Goal: Transaction & Acquisition: Purchase product/service

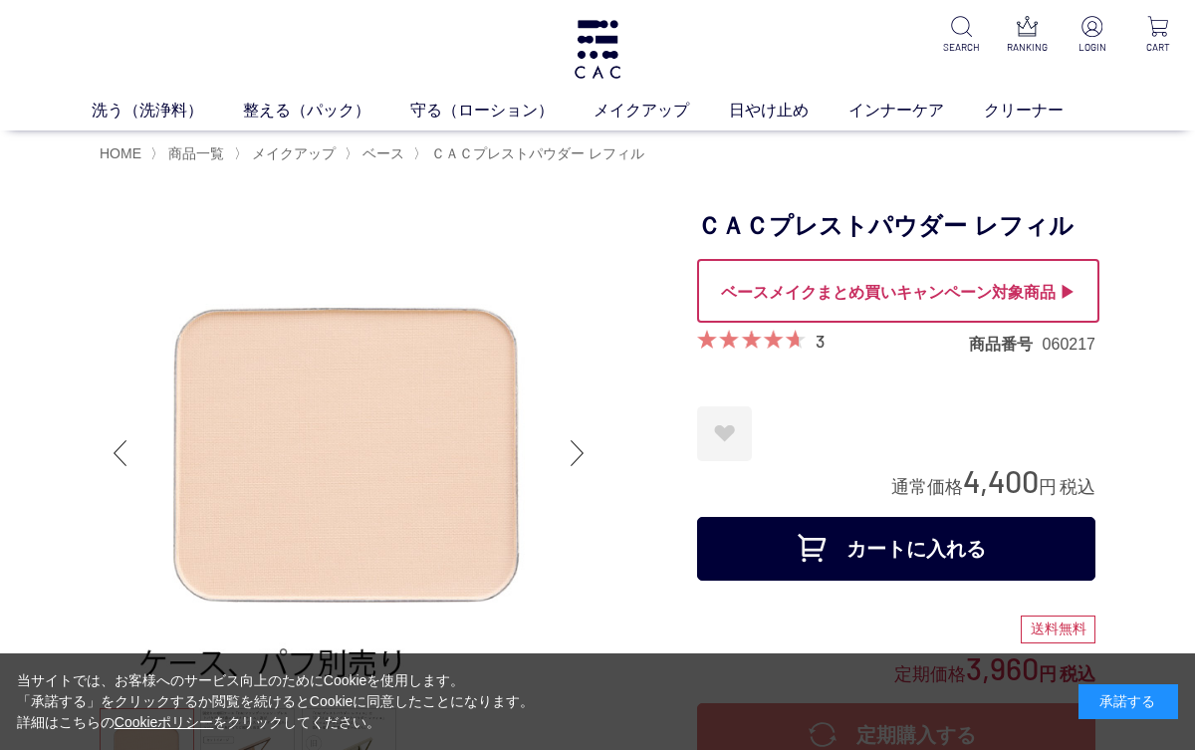
click at [1131, 716] on div "承諾する" at bounding box center [1128, 701] width 100 height 35
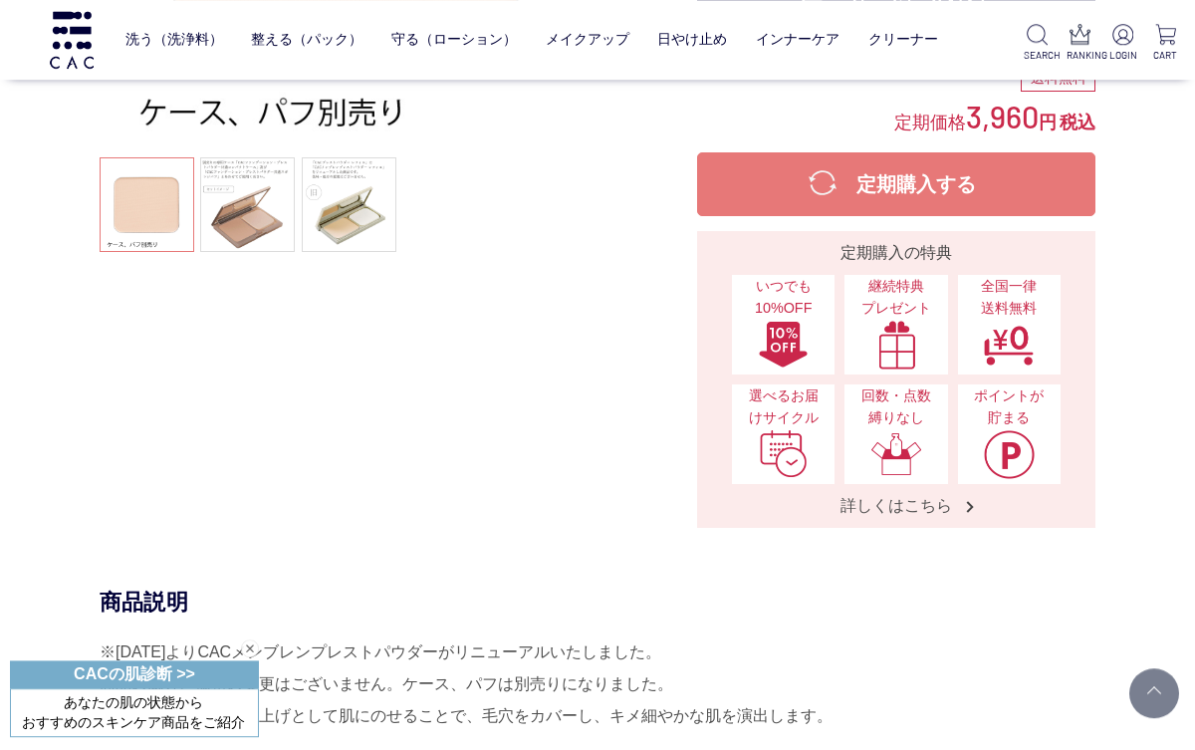
scroll to position [376, 0]
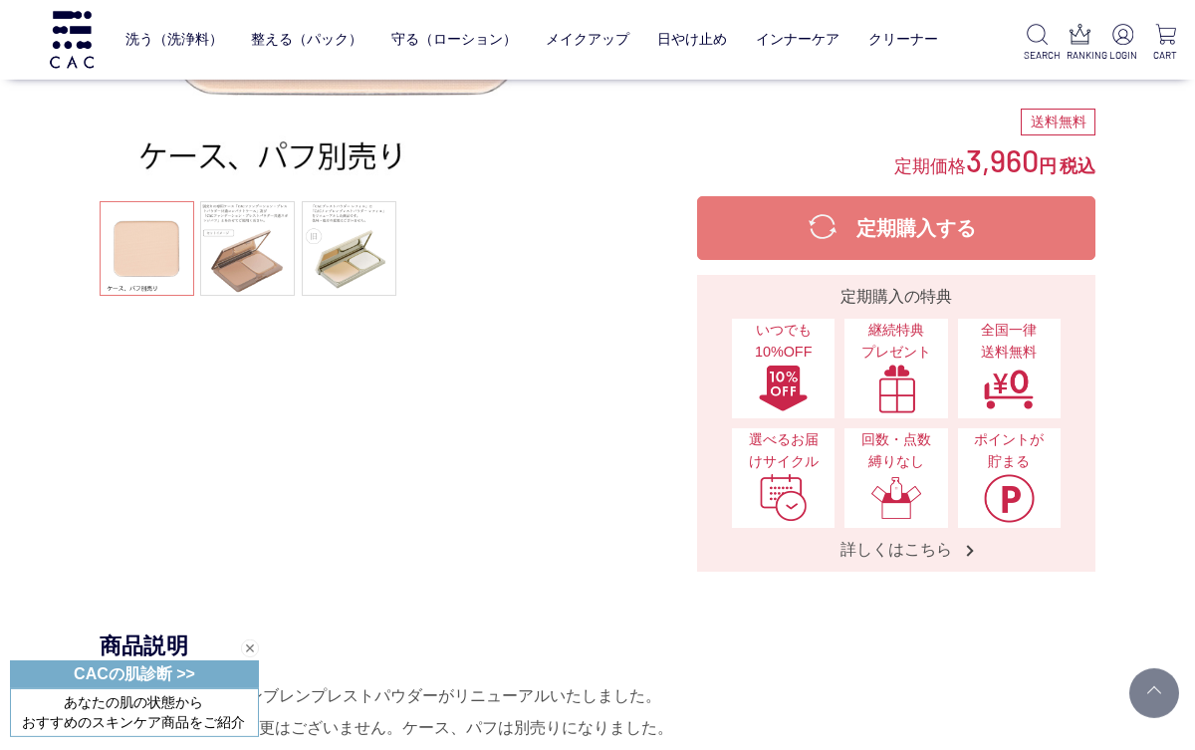
click at [240, 262] on link at bounding box center [247, 248] width 95 height 95
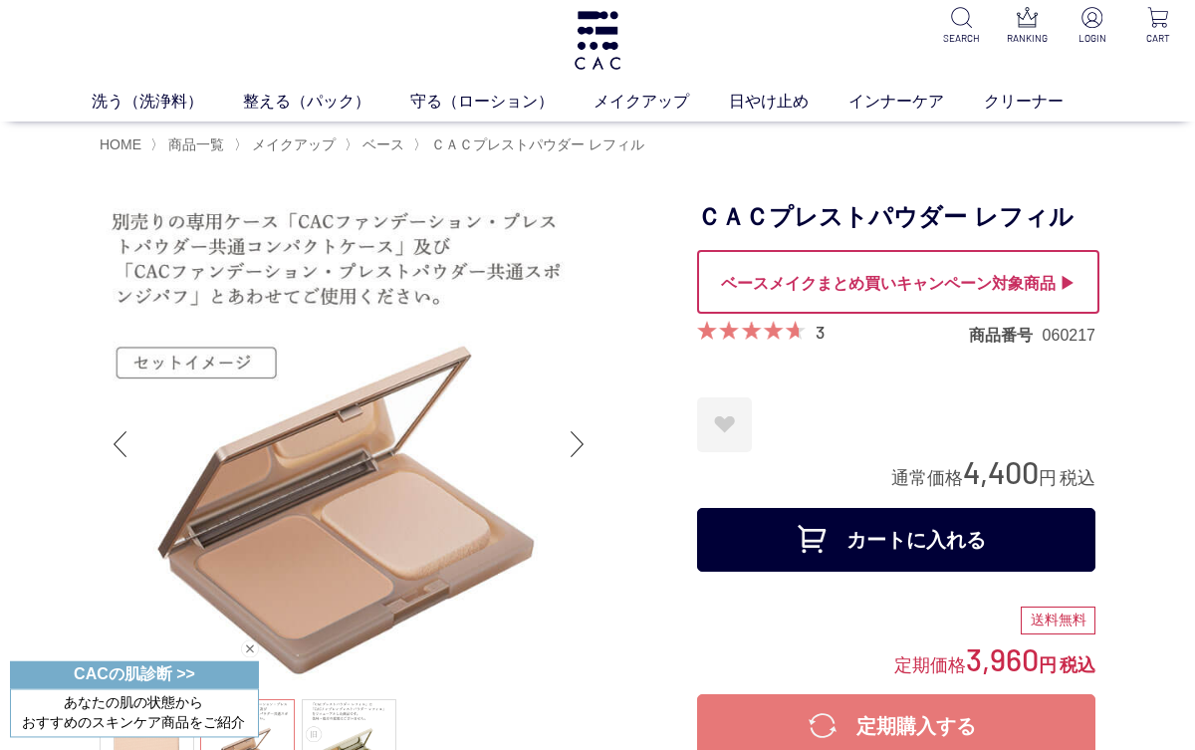
scroll to position [0, 0]
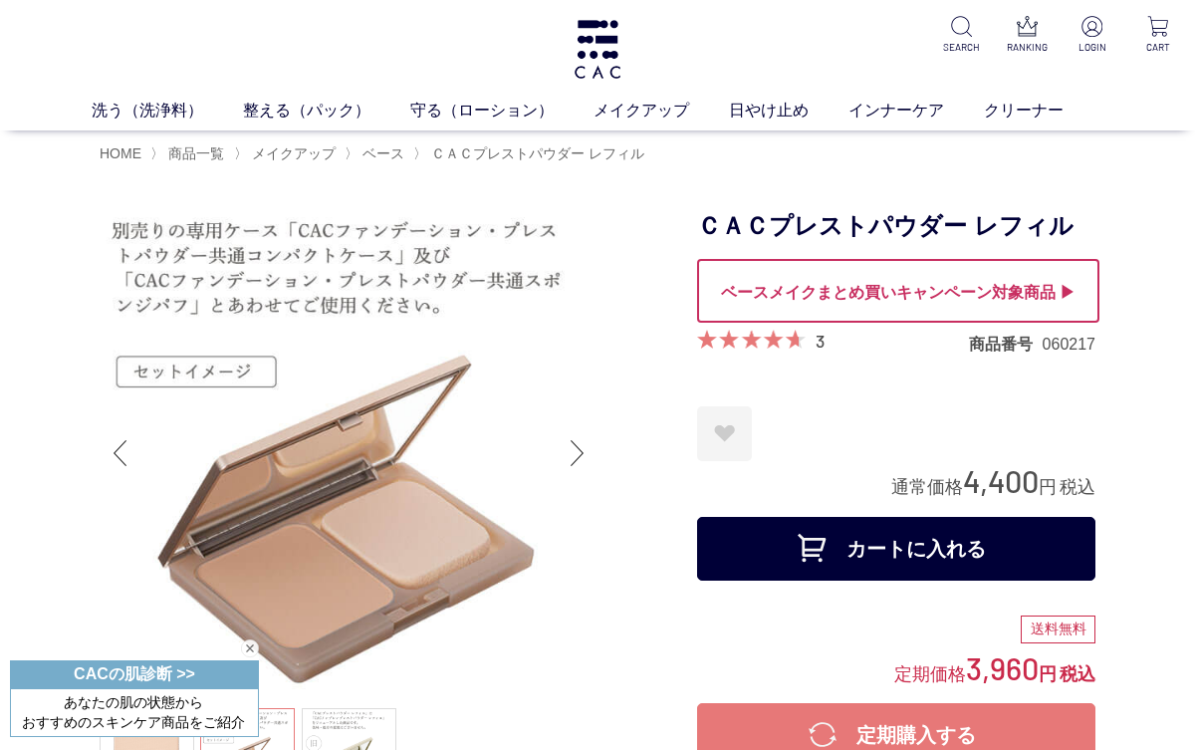
click at [371, 149] on span "ベース" at bounding box center [383, 153] width 42 height 16
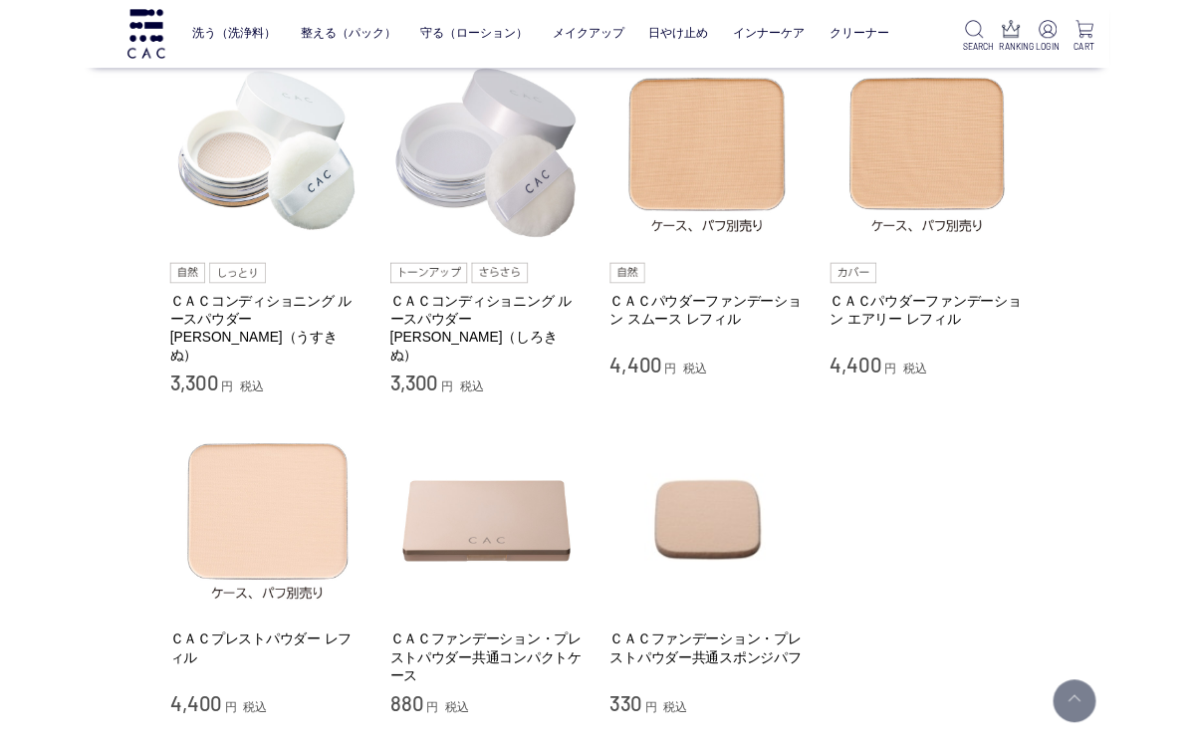
scroll to position [192, 0]
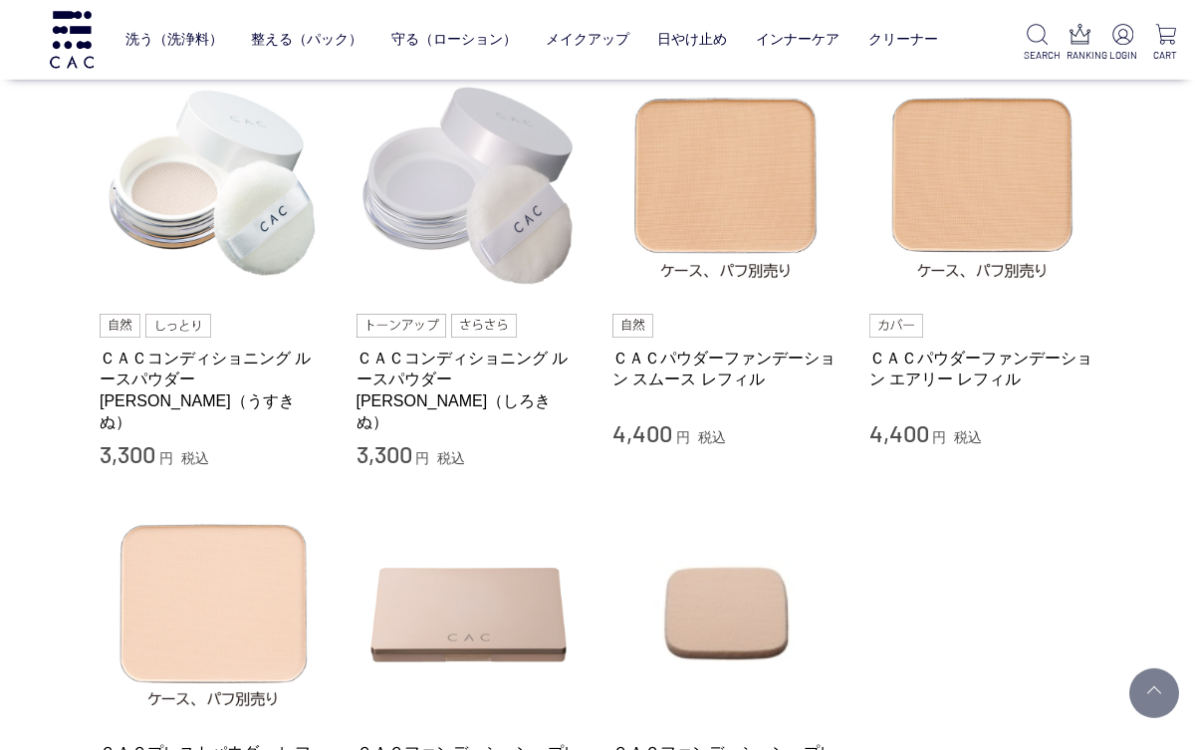
click at [671, 383] on link "ＣＡＣパウダーファンデーション スムース レフィル" at bounding box center [725, 369] width 227 height 43
click at [158, 223] on img at bounding box center [213, 185] width 227 height 227
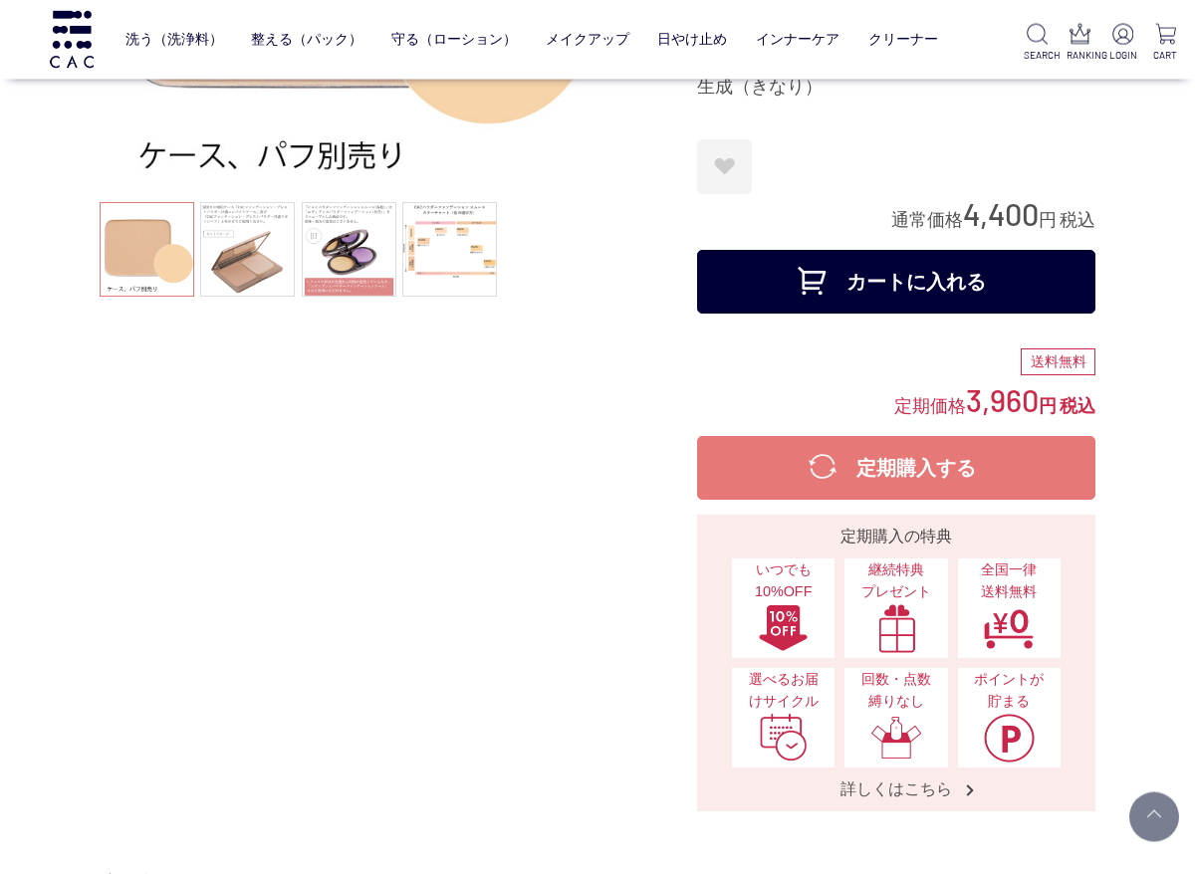
scroll to position [376, 0]
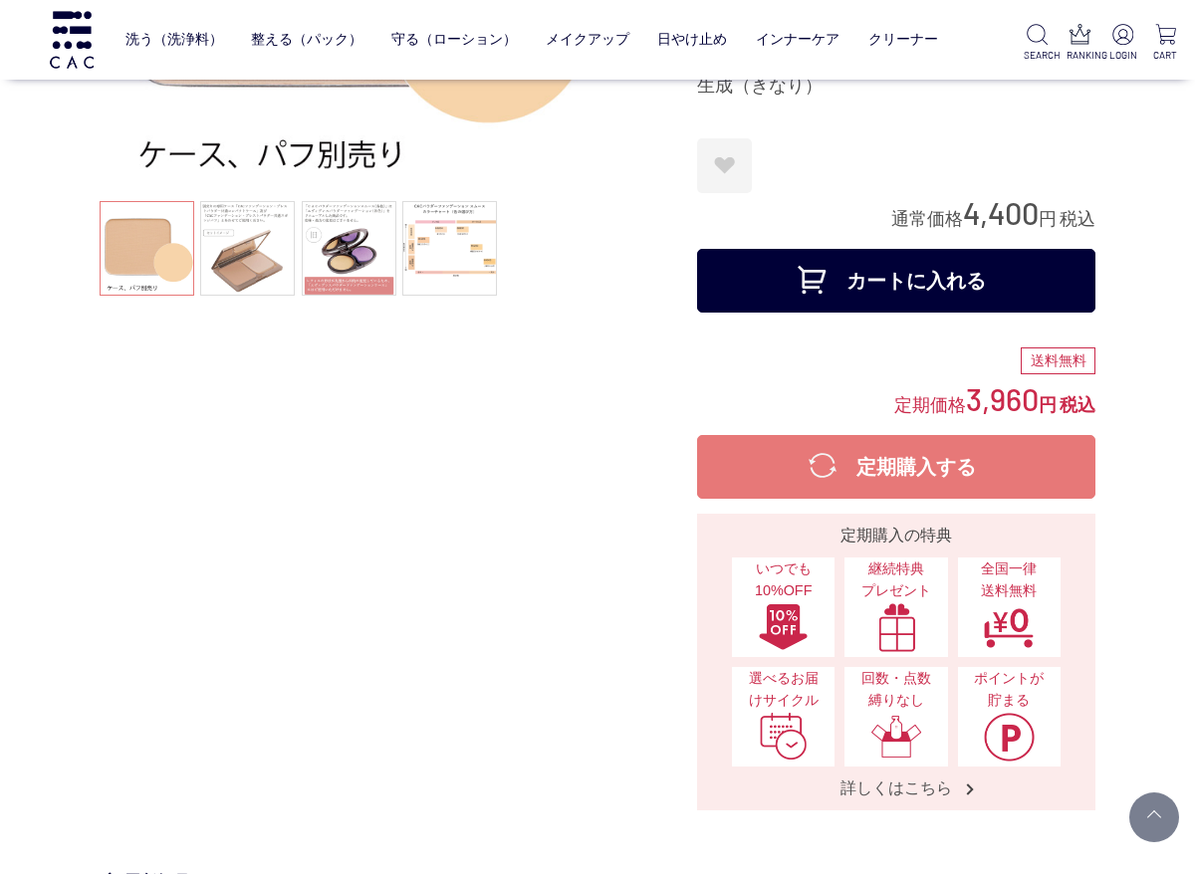
click at [245, 257] on link at bounding box center [247, 248] width 95 height 95
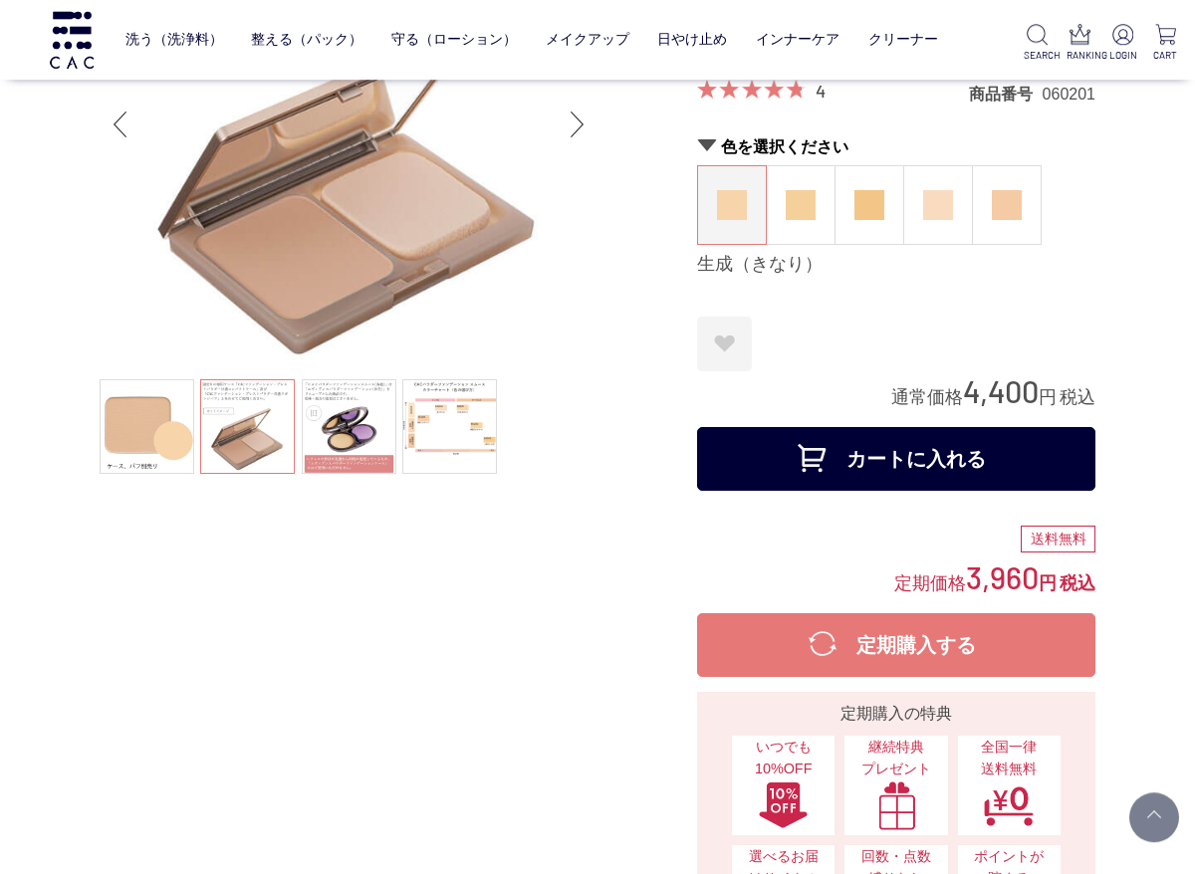
scroll to position [198, 0]
click at [337, 433] on link at bounding box center [349, 426] width 95 height 95
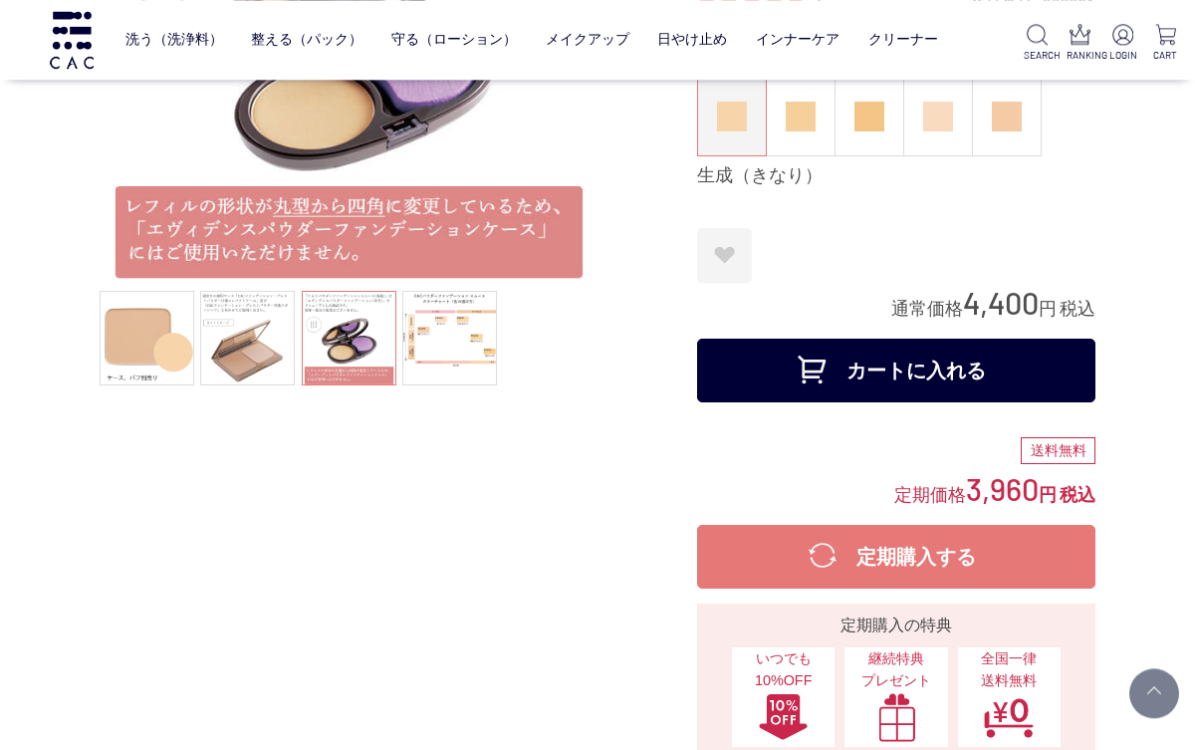
scroll to position [0, 0]
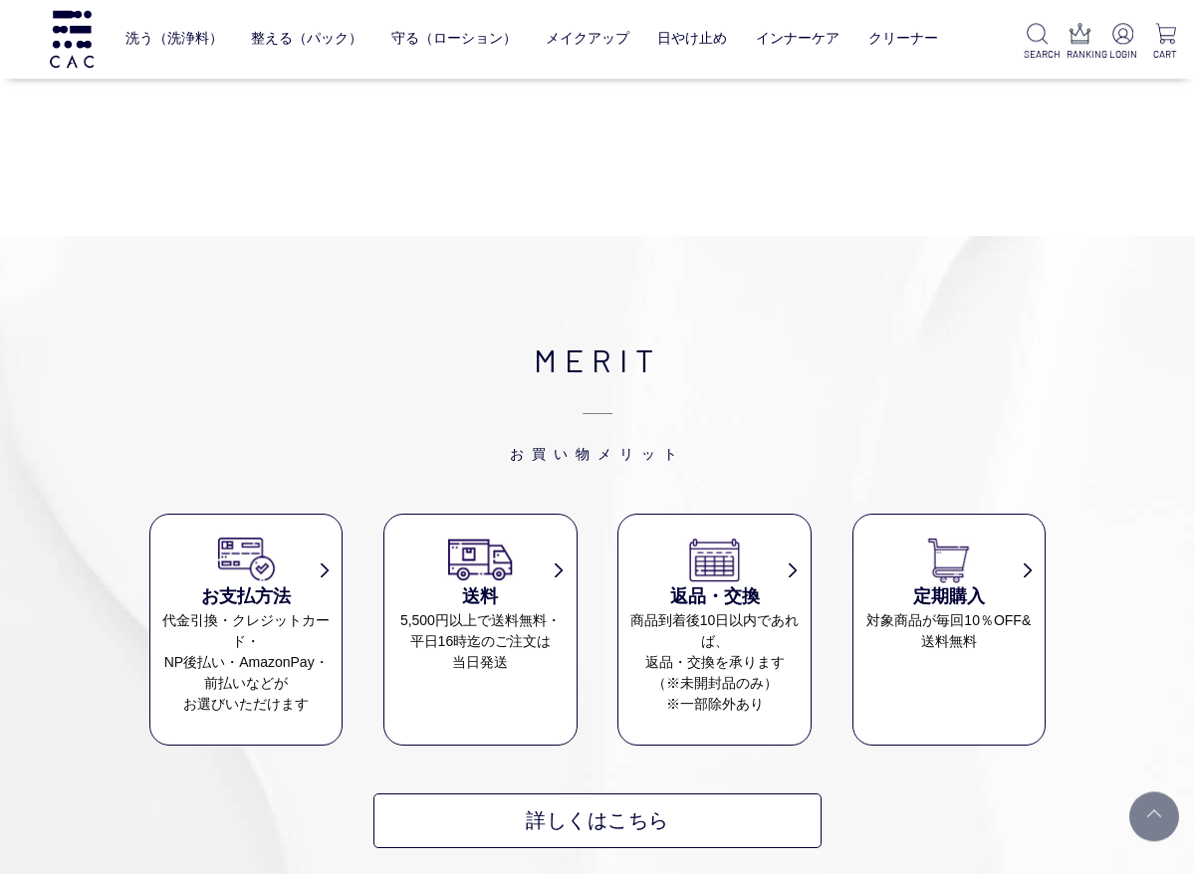
scroll to position [5477, 0]
